Goal: Information Seeking & Learning: Learn about a topic

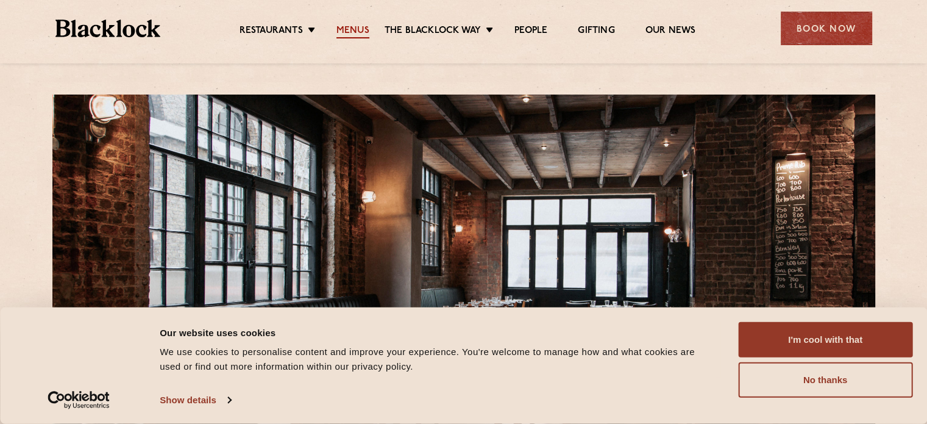
click at [349, 30] on link "Menus" at bounding box center [353, 31] width 33 height 13
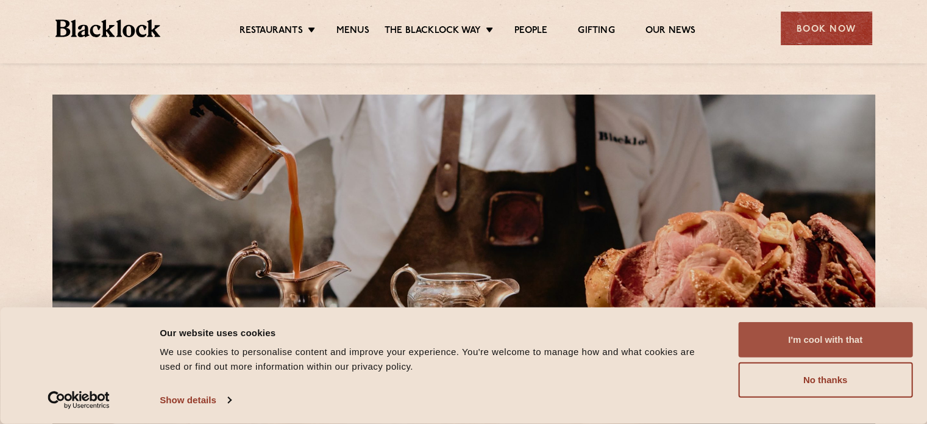
click at [833, 340] on button "I'm cool with that" at bounding box center [825, 339] width 174 height 35
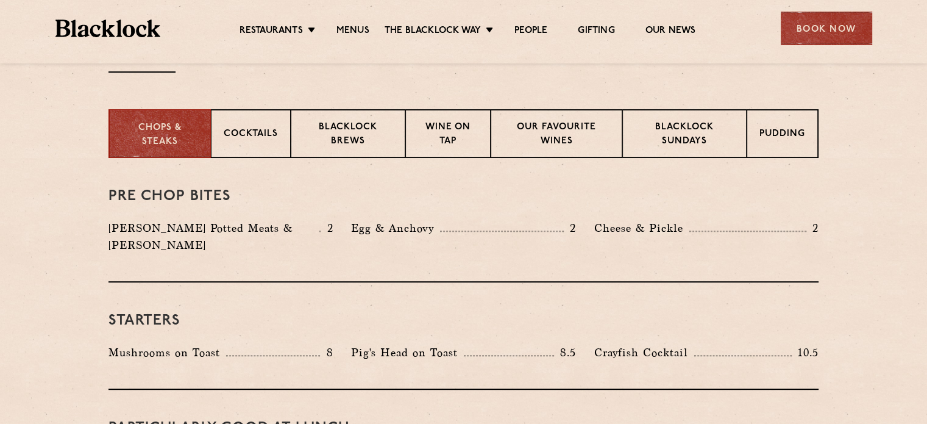
scroll to position [427, 0]
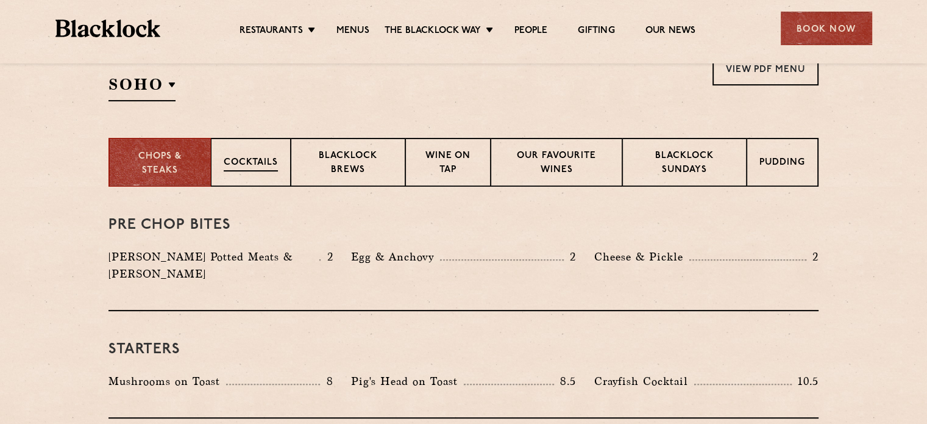
click at [260, 159] on p "Cocktails" at bounding box center [251, 163] width 54 height 15
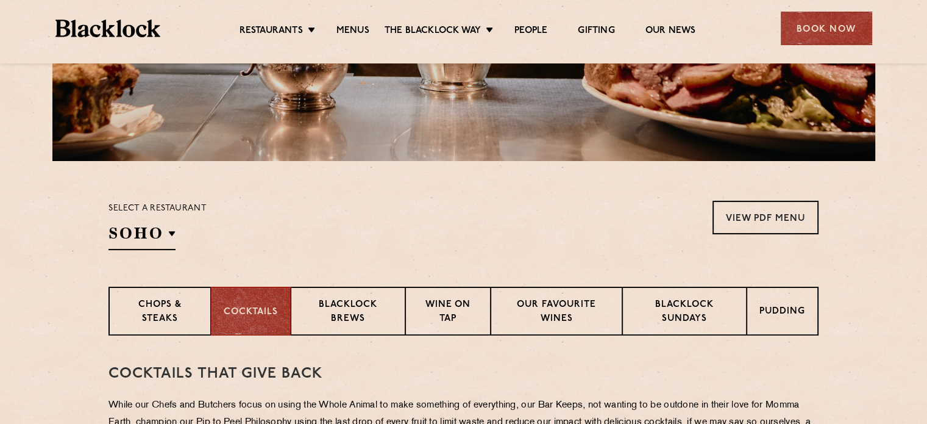
scroll to position [305, 0]
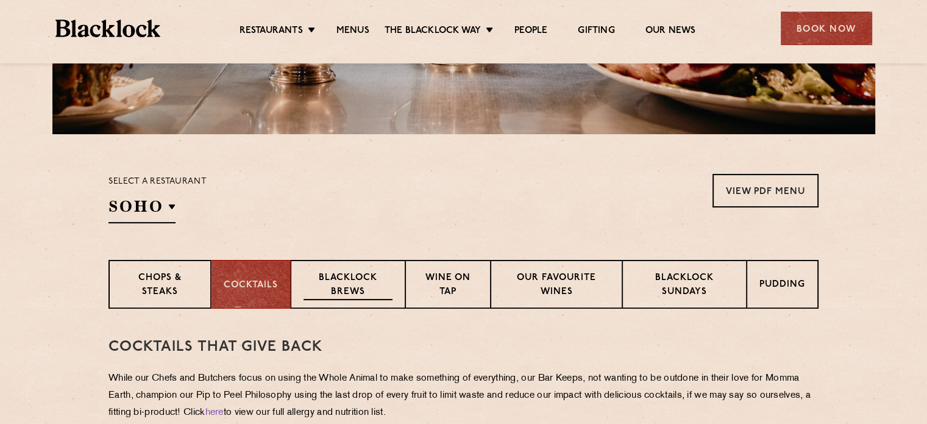
click at [348, 273] on p "Blacklock Brews" at bounding box center [348, 285] width 89 height 29
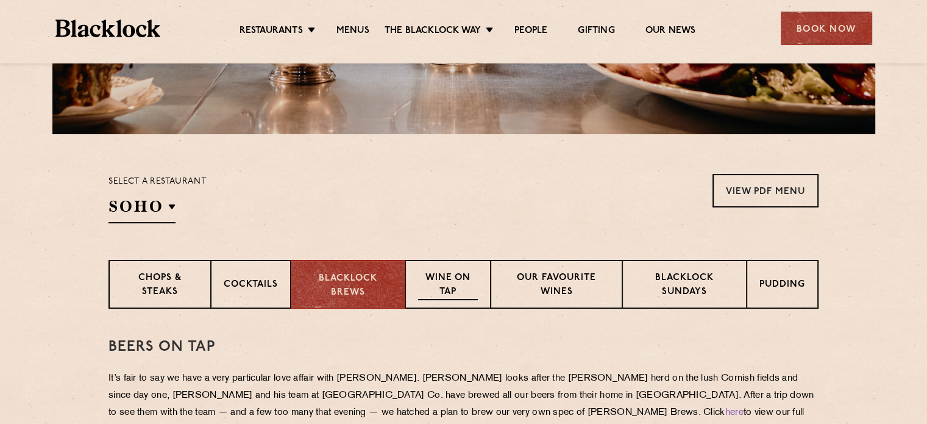
click at [446, 277] on p "Wine on Tap" at bounding box center [448, 285] width 60 height 29
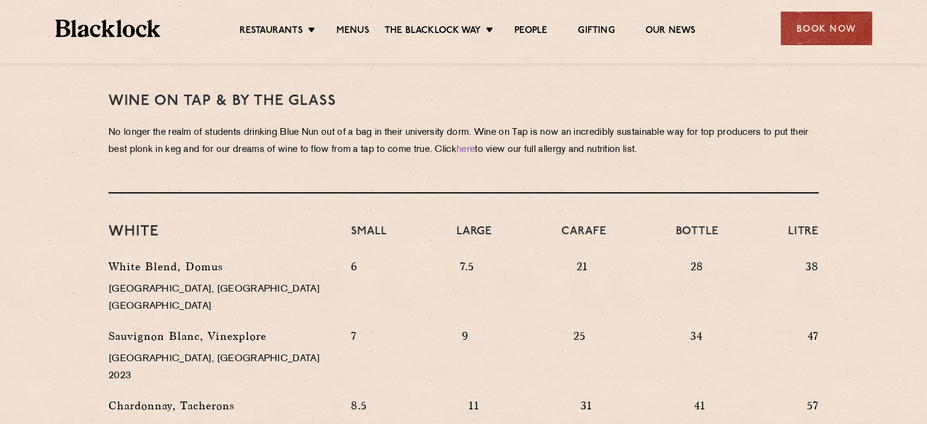
scroll to position [371, 0]
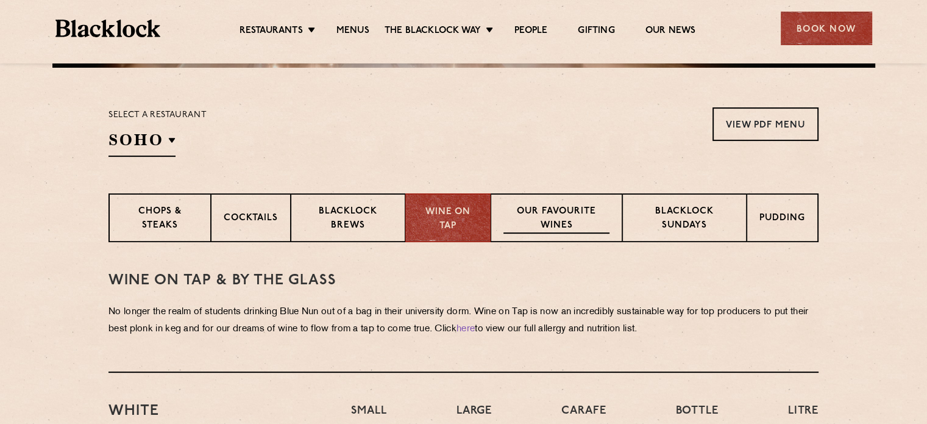
click at [576, 207] on p "Our favourite wines" at bounding box center [556, 219] width 105 height 29
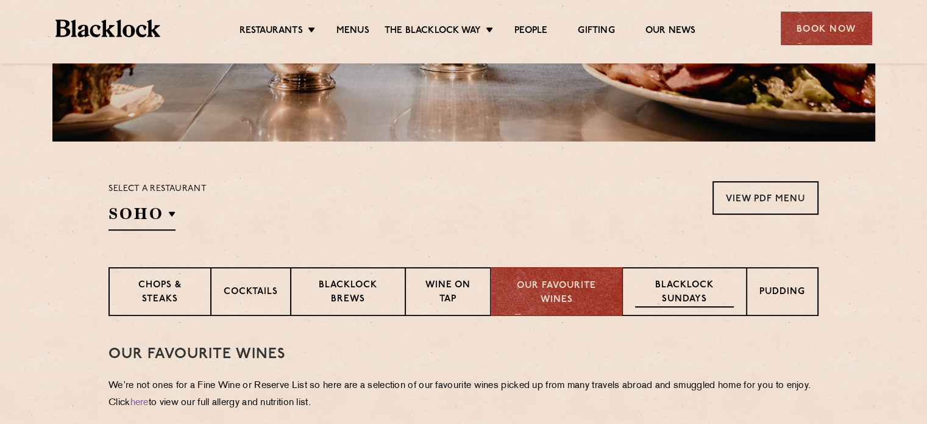
scroll to position [310, 0]
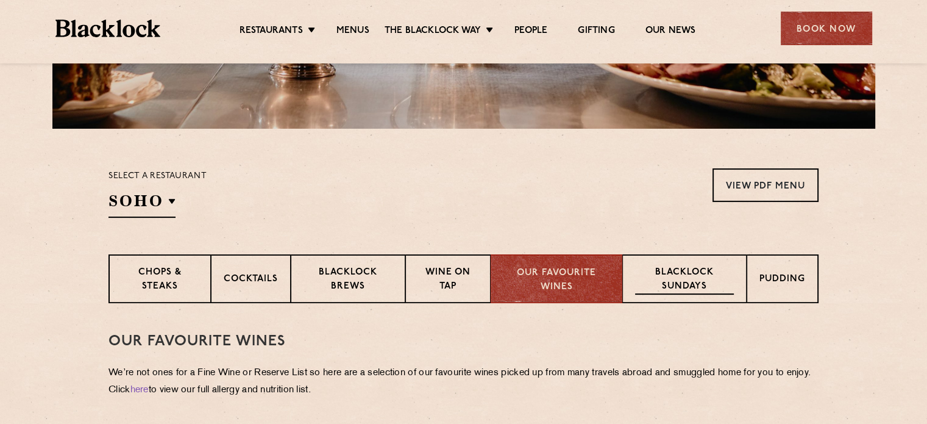
drag, startPoint x: 710, startPoint y: 268, endPoint x: 712, endPoint y: 282, distance: 14.8
click at [710, 268] on p "Blacklock Sundays" at bounding box center [684, 280] width 99 height 29
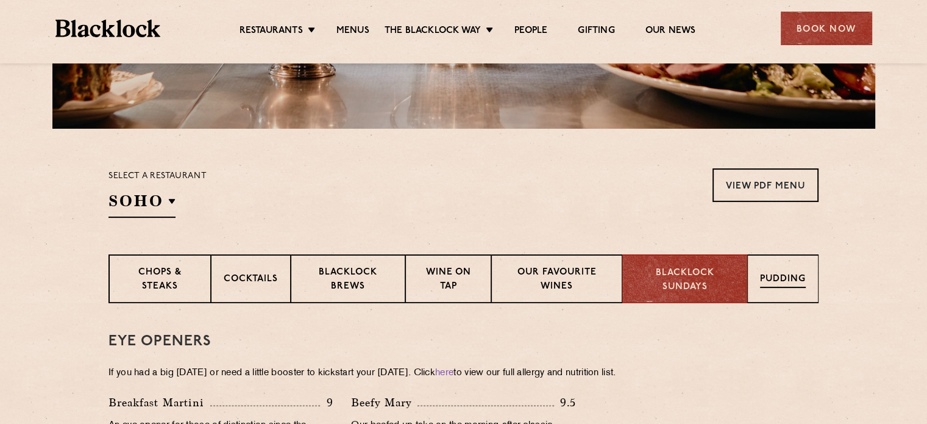
click at [780, 274] on p "Pudding" at bounding box center [783, 280] width 46 height 15
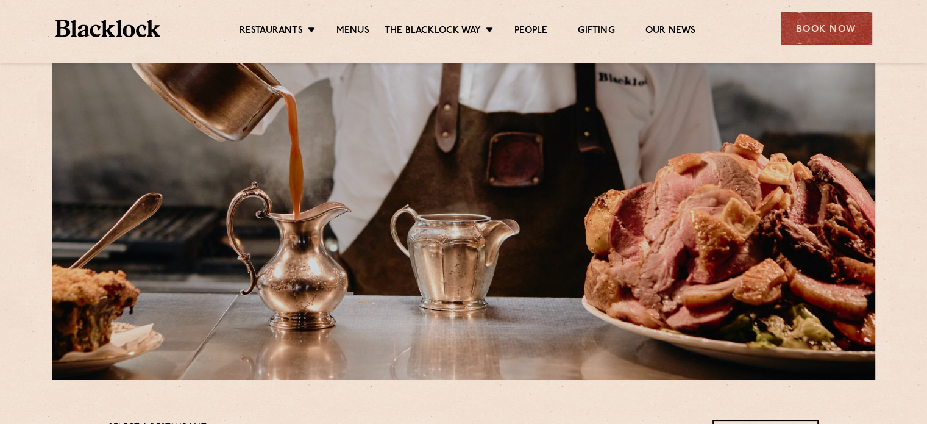
scroll to position [0, 0]
